Goal: Information Seeking & Learning: Learn about a topic

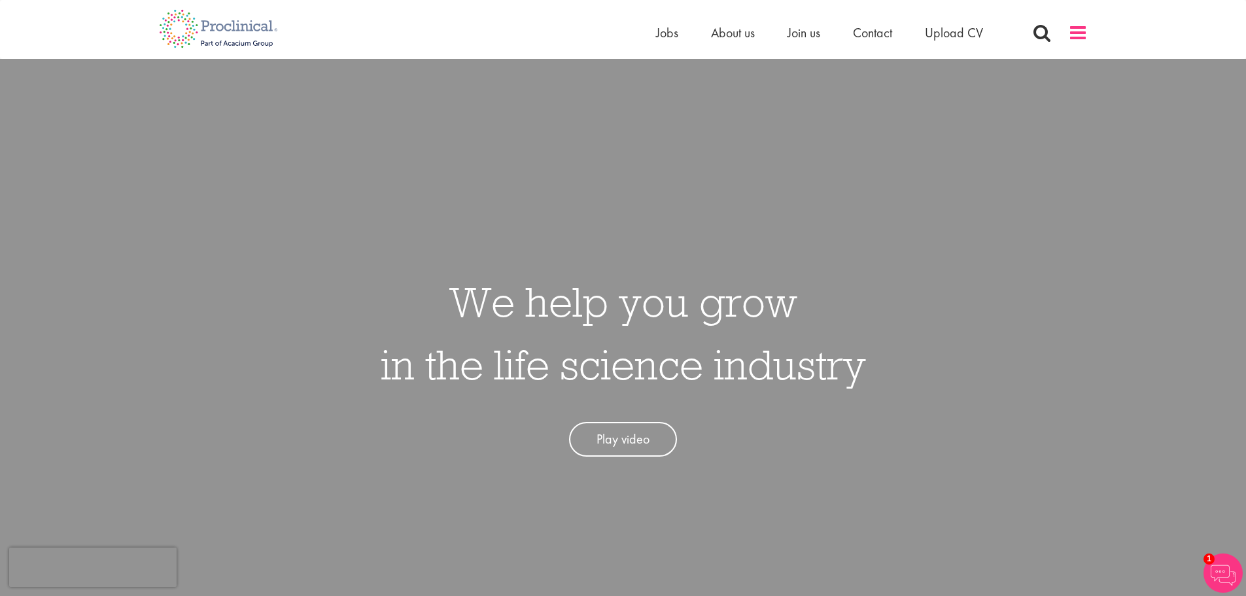
click at [1071, 38] on span at bounding box center [1078, 33] width 20 height 20
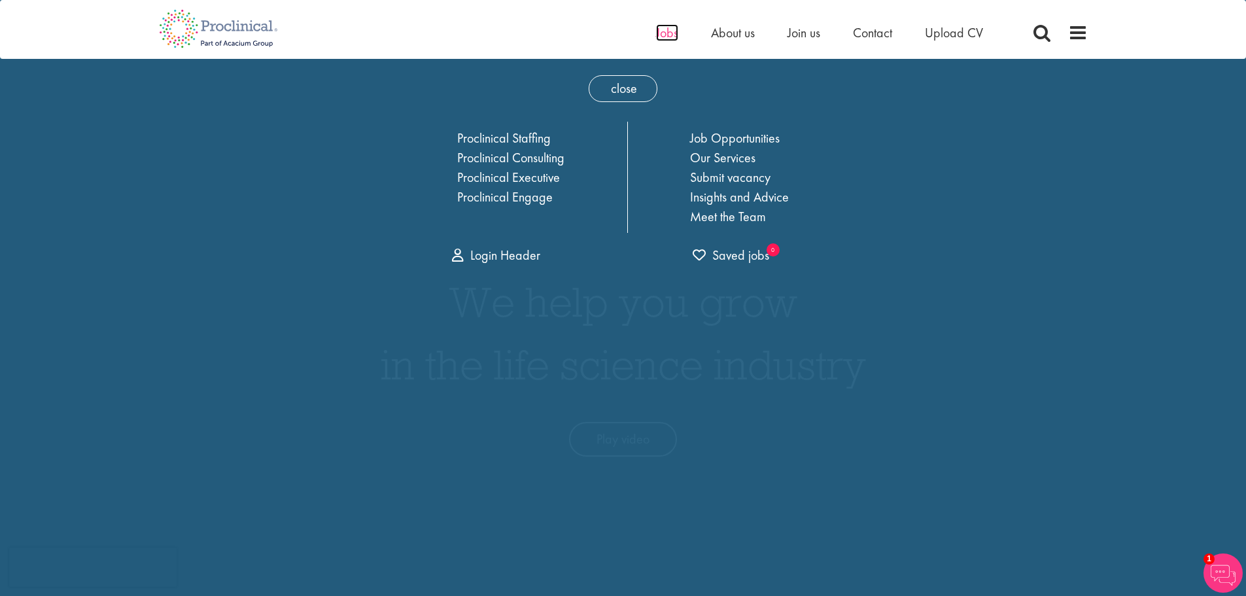
click at [667, 31] on span "Jobs" at bounding box center [667, 32] width 22 height 17
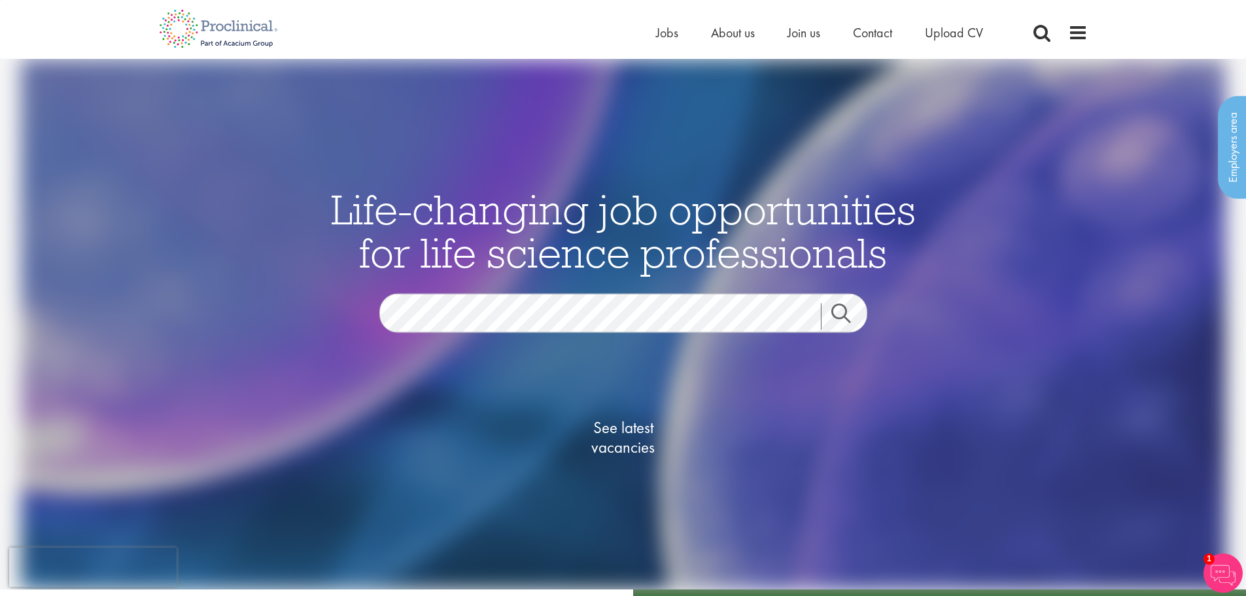
click at [858, 324] on link "Search" at bounding box center [849, 317] width 56 height 26
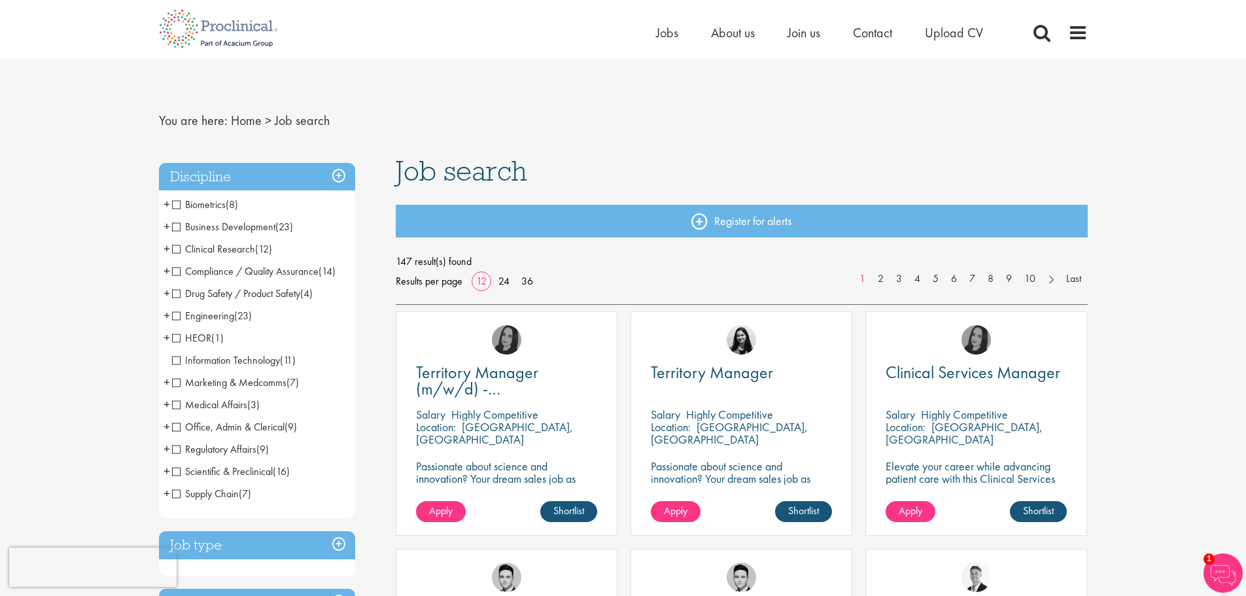
click at [541, 282] on div "147 result(s) found Results per page 12 24 36 1 2 3 4 5 6 7 8 9 10 Last" at bounding box center [742, 271] width 692 height 39
click at [532, 285] on link "36" at bounding box center [527, 281] width 21 height 14
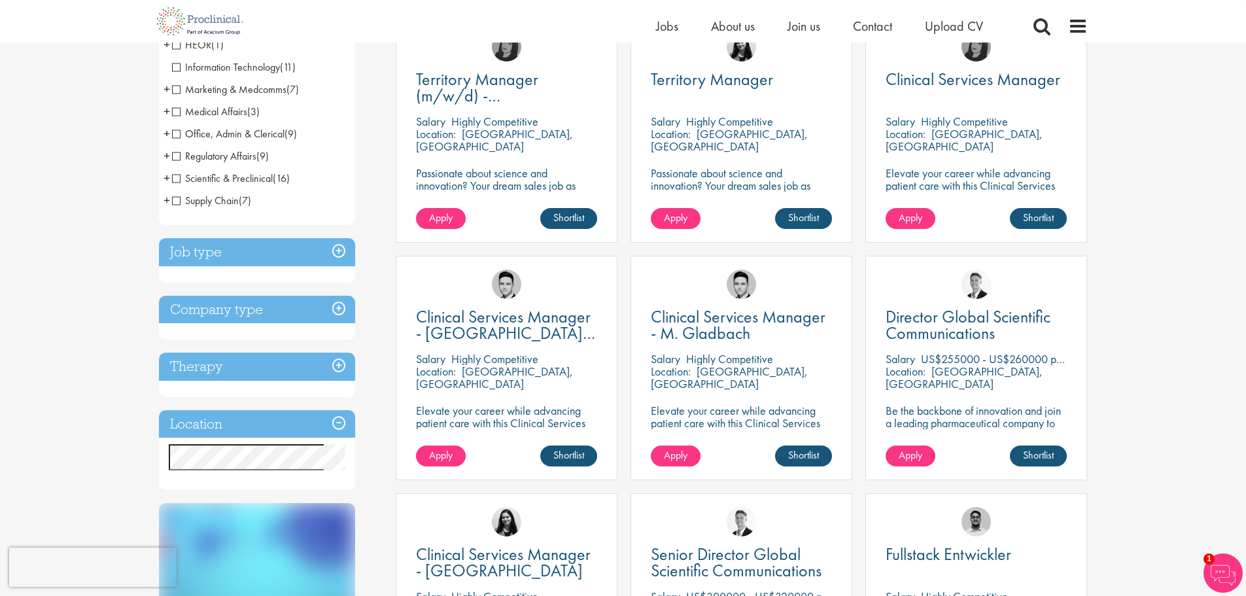
scroll to position [392, 0]
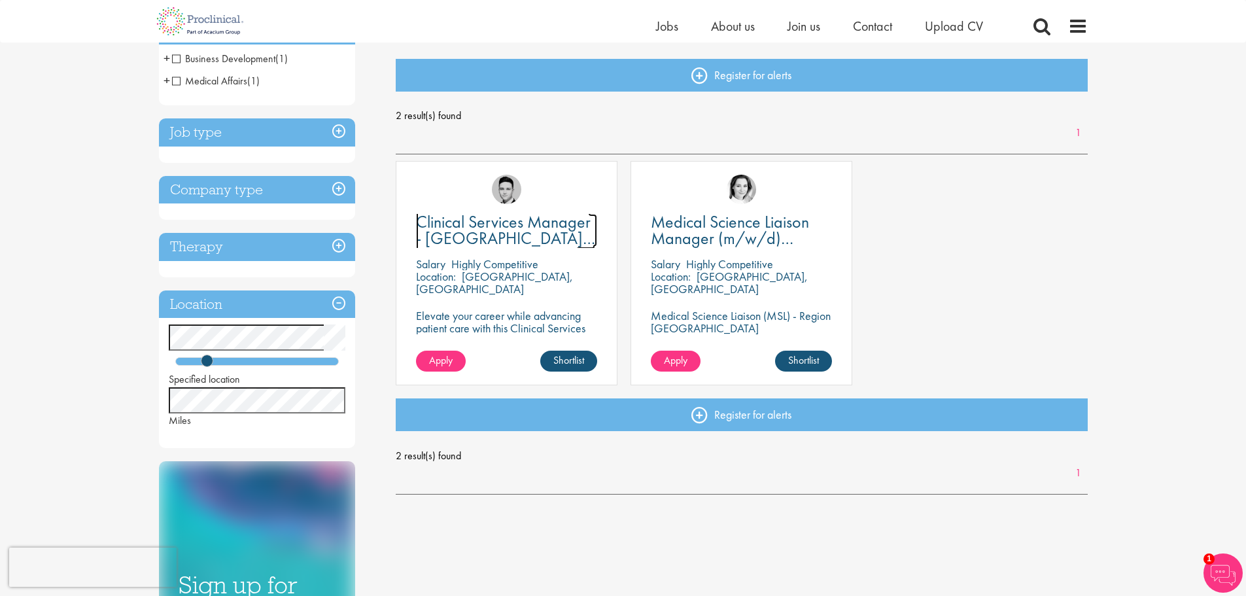
scroll to position [131, 0]
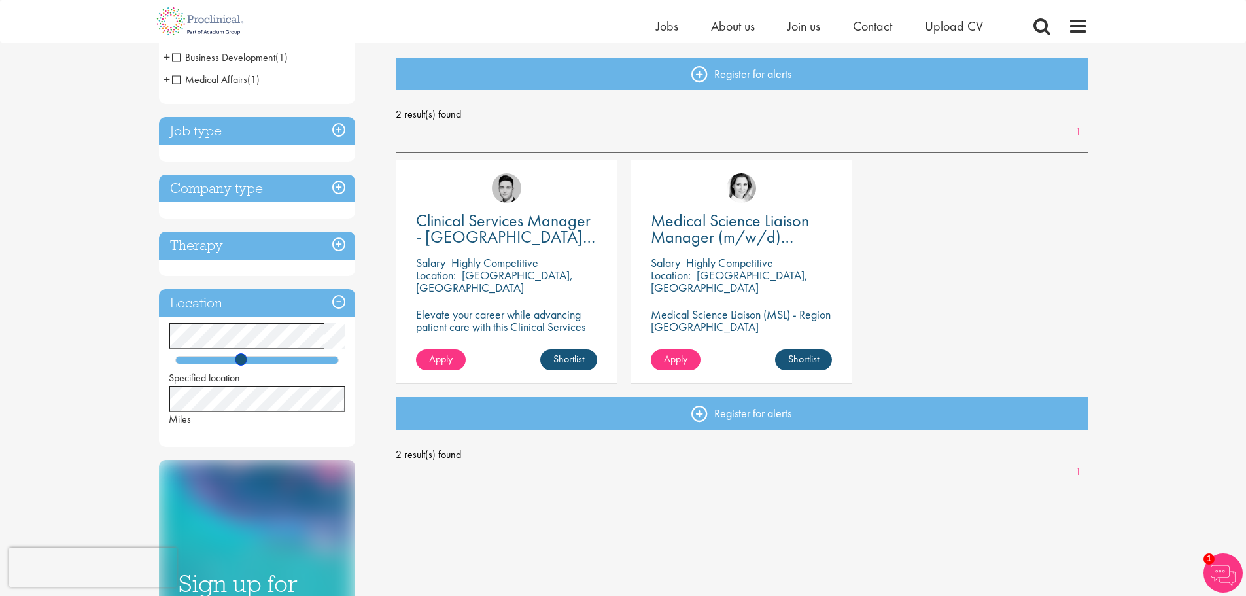
drag, startPoint x: 208, startPoint y: 358, endPoint x: 243, endPoint y: 359, distance: 34.7
click at [243, 359] on span at bounding box center [241, 359] width 12 height 12
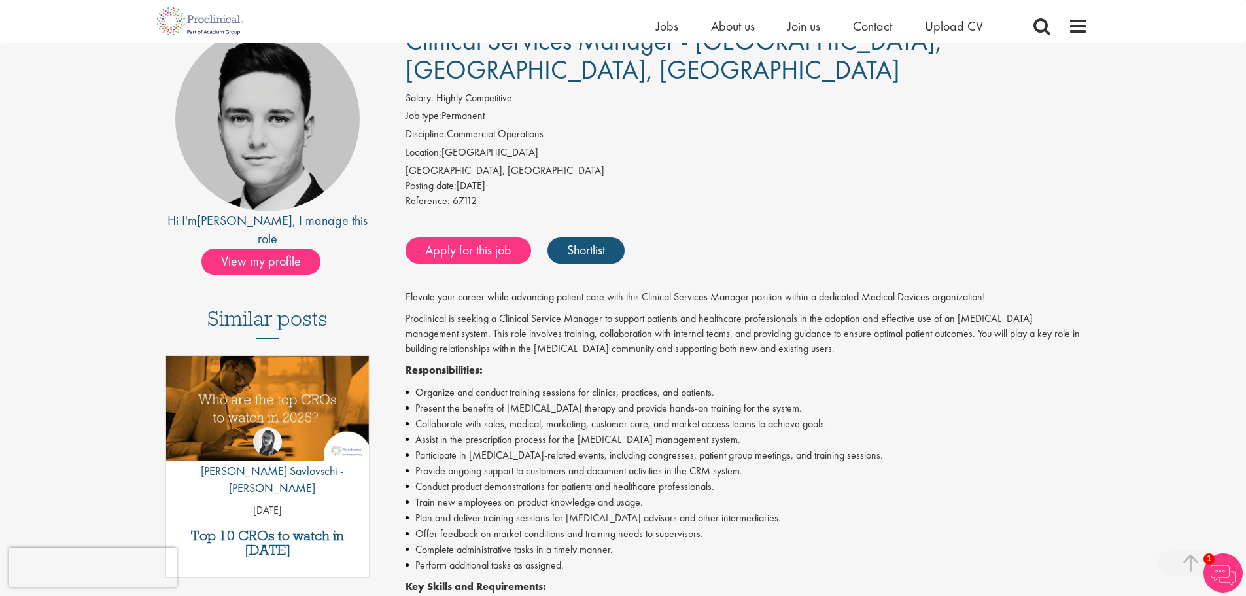
scroll to position [262, 0]
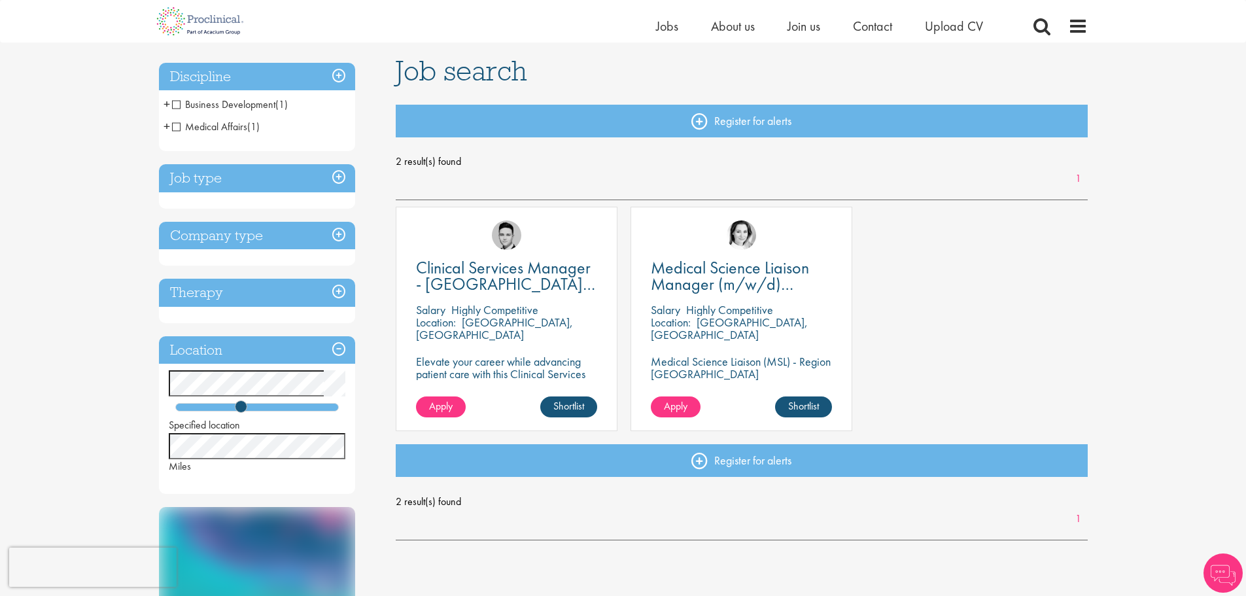
scroll to position [262, 0]
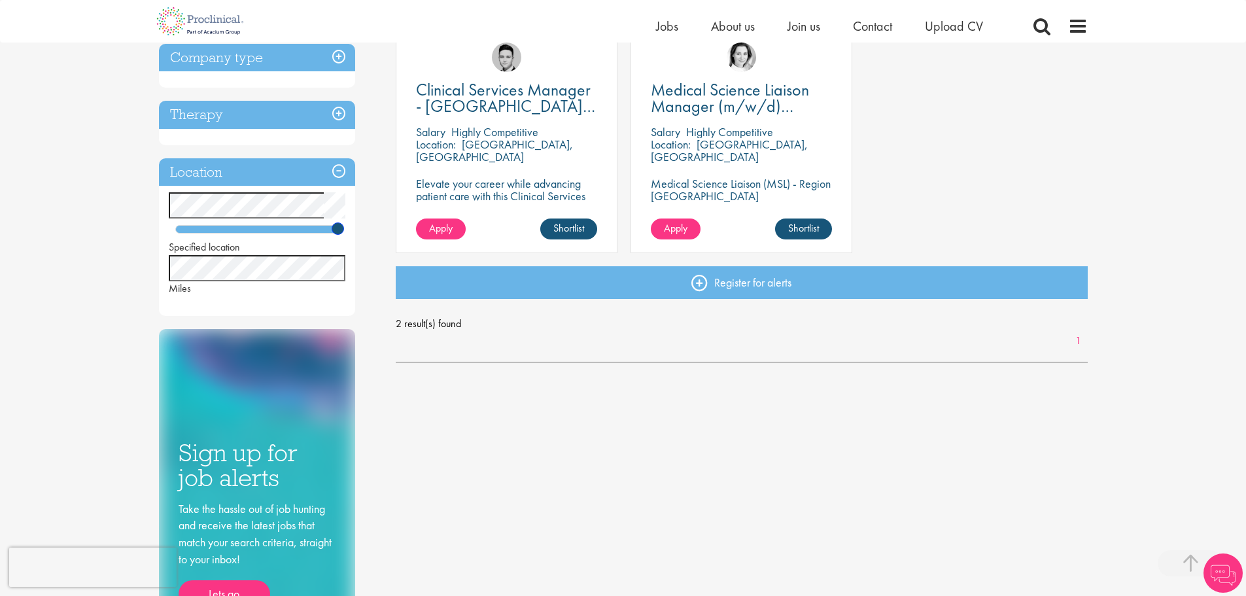
drag, startPoint x: 245, startPoint y: 232, endPoint x: 493, endPoint y: 229, distance: 248.6
click at [458, 226] on div "Discipline Business Development (1) - + Commercial Operations (1) Medical Affai…" at bounding box center [623, 274] width 948 height 793
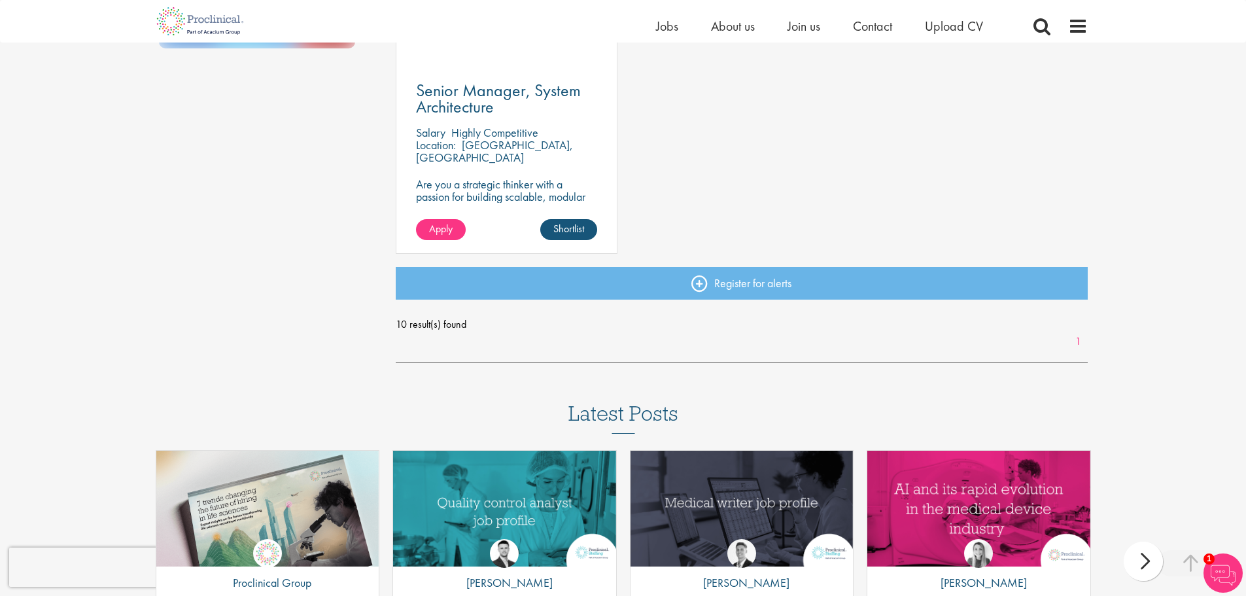
scroll to position [1112, 0]
